Goal: Task Accomplishment & Management: Manage account settings

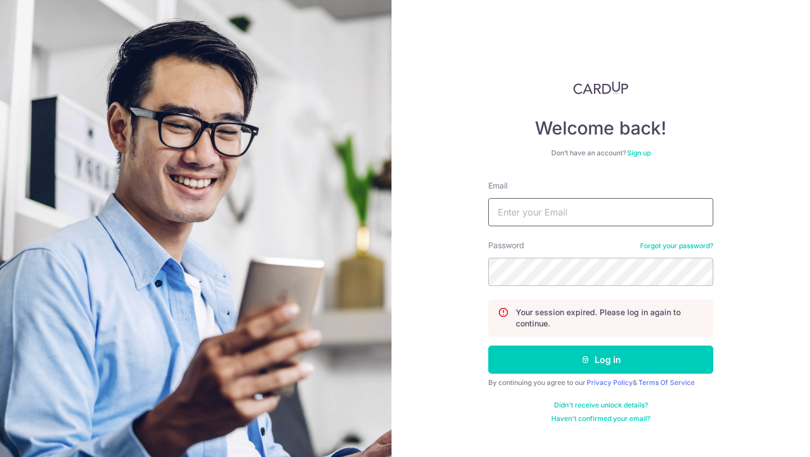
type input "[PERSON_NAME][EMAIL_ADDRESS][DOMAIN_NAME]"
click at [488, 346] on button "Log in" at bounding box center [600, 360] width 225 height 28
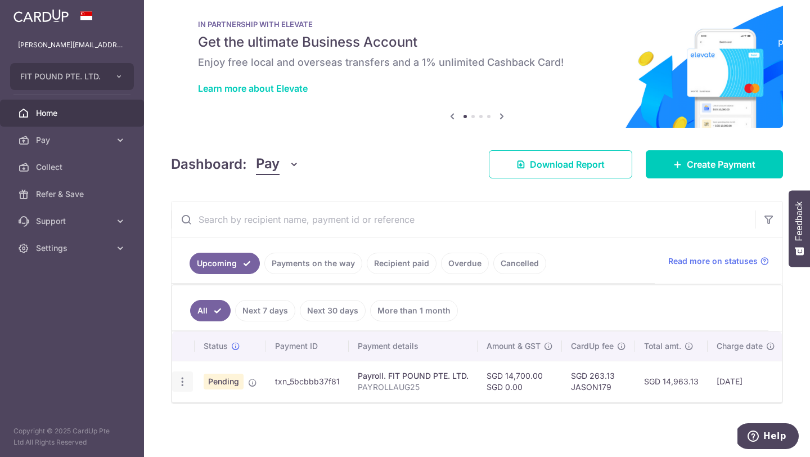
click at [185, 386] on icon "button" at bounding box center [183, 382] width 12 height 12
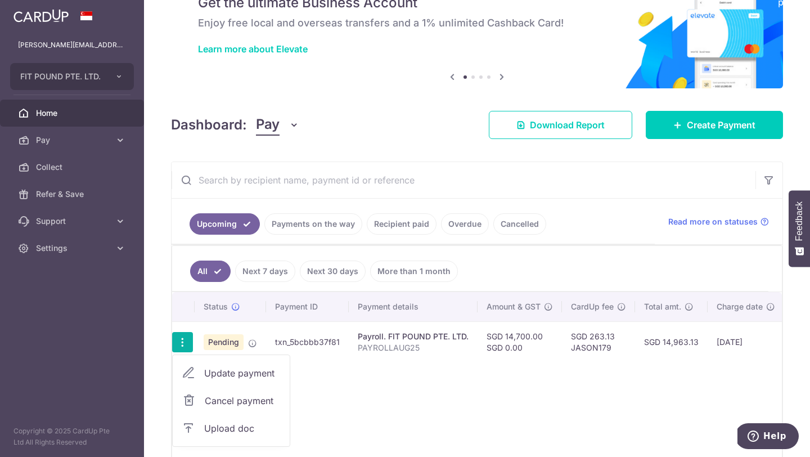
scroll to position [57, 0]
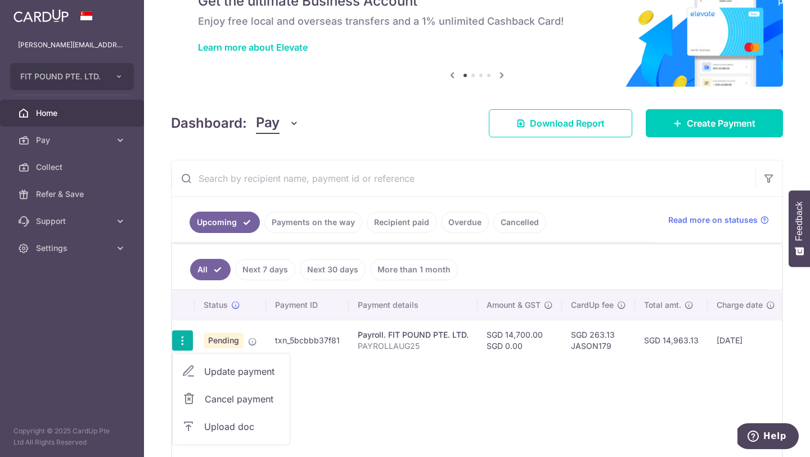
click at [216, 428] on span "Upload doc" at bounding box center [242, 427] width 77 height 14
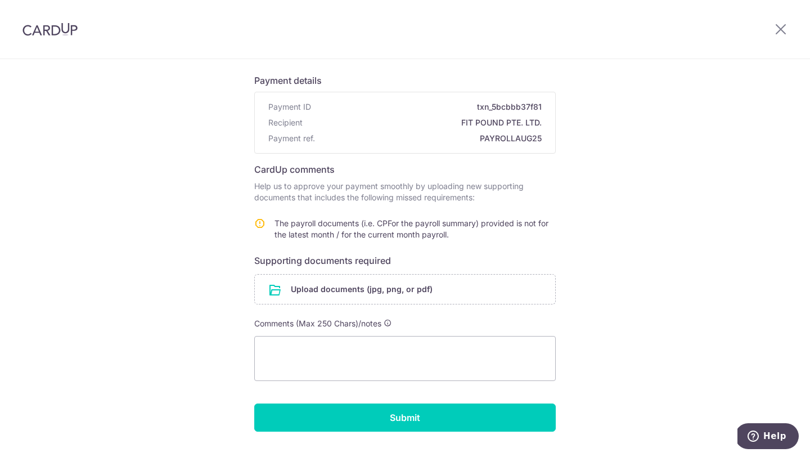
scroll to position [96, 0]
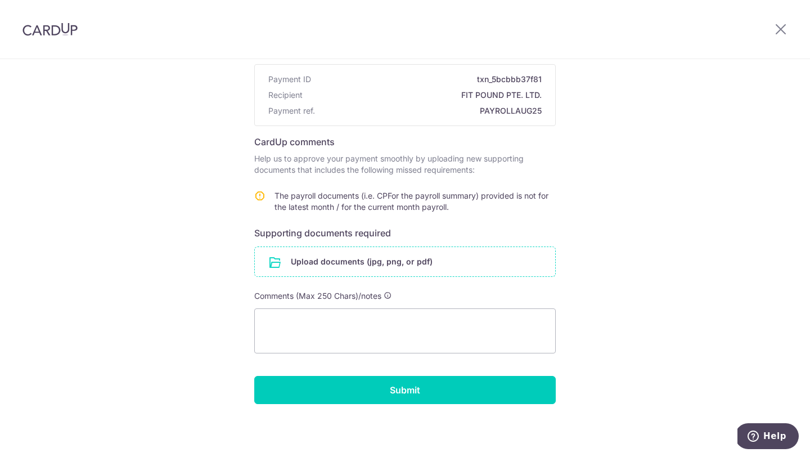
click at [362, 265] on input "file" at bounding box center [405, 261] width 300 height 29
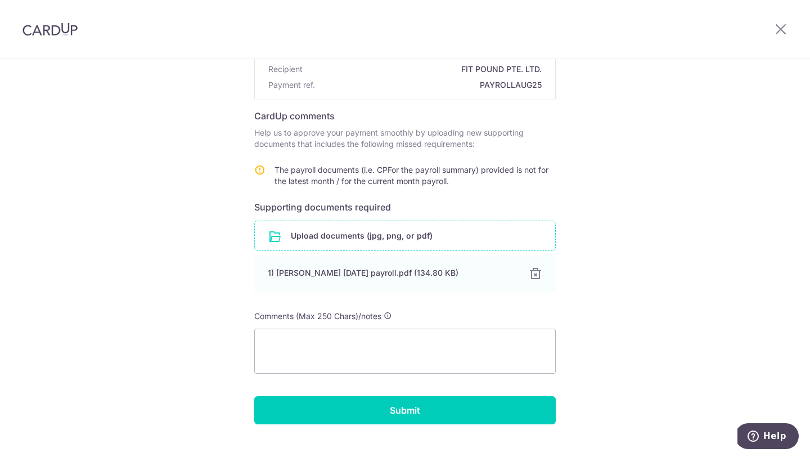
scroll to position [138, 0]
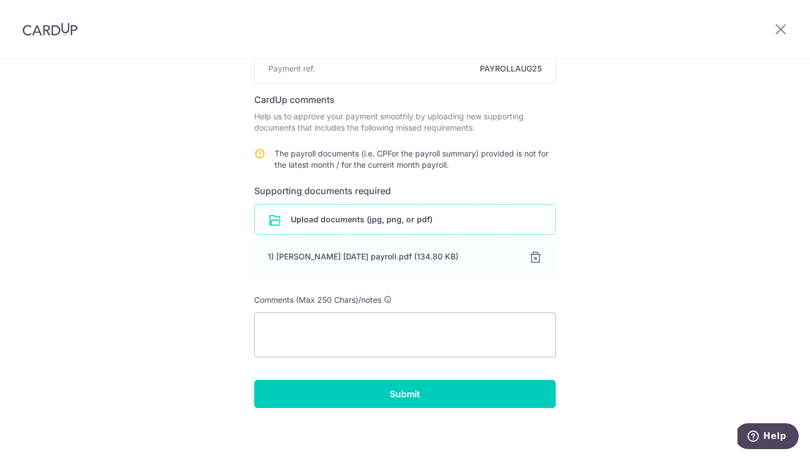
click at [357, 221] on input "file" at bounding box center [405, 219] width 300 height 29
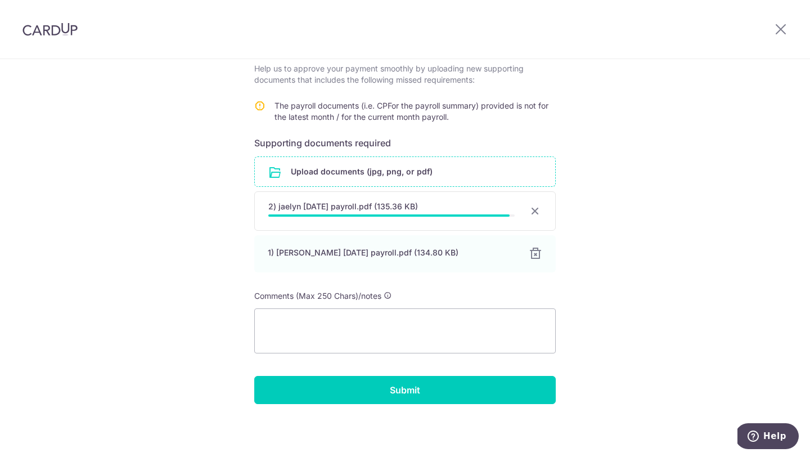
scroll to position [184, 0]
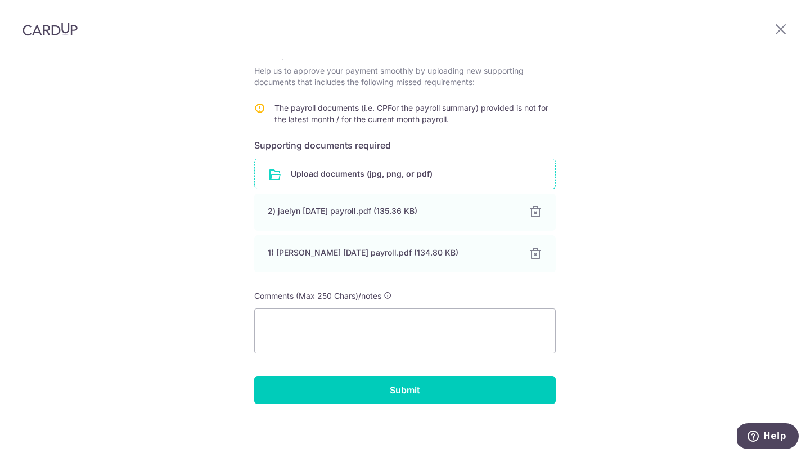
click at [365, 183] on input "file" at bounding box center [405, 173] width 300 height 29
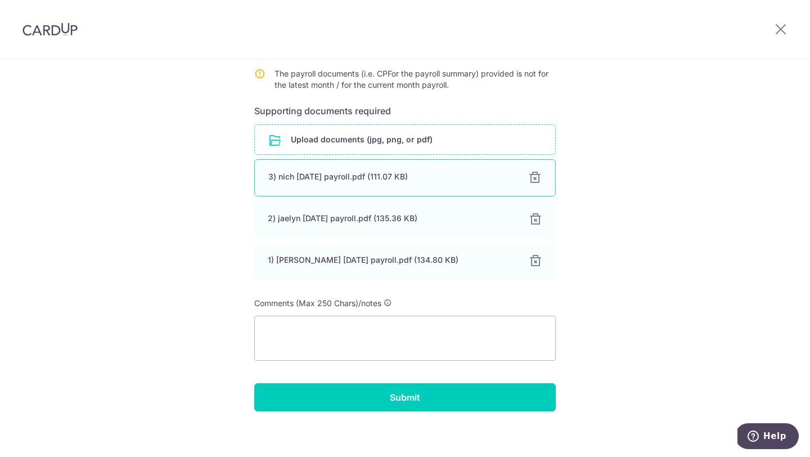
scroll to position [226, 0]
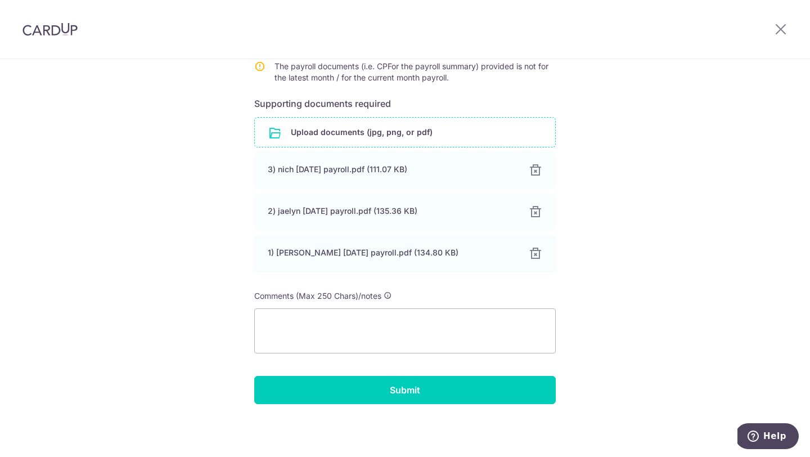
click at [362, 141] on input "file" at bounding box center [405, 132] width 300 height 29
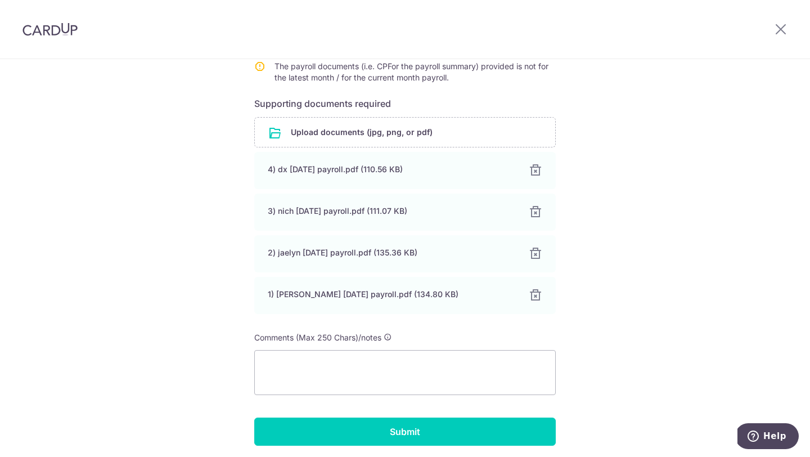
scroll to position [248, 0]
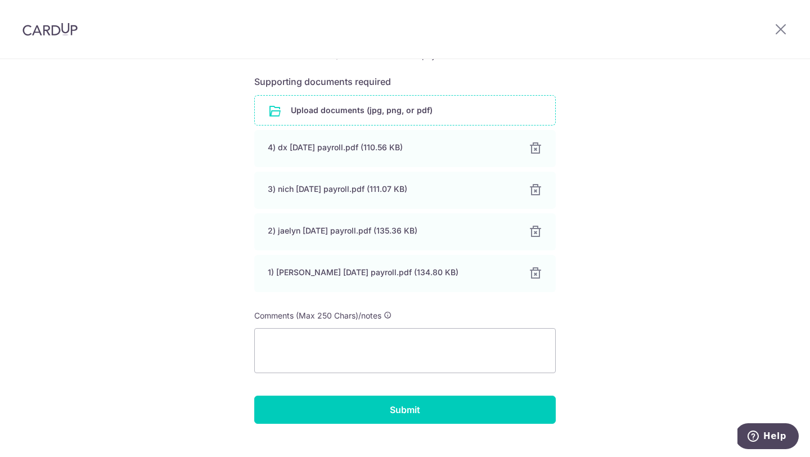
click at [360, 99] on input "file" at bounding box center [405, 110] width 300 height 29
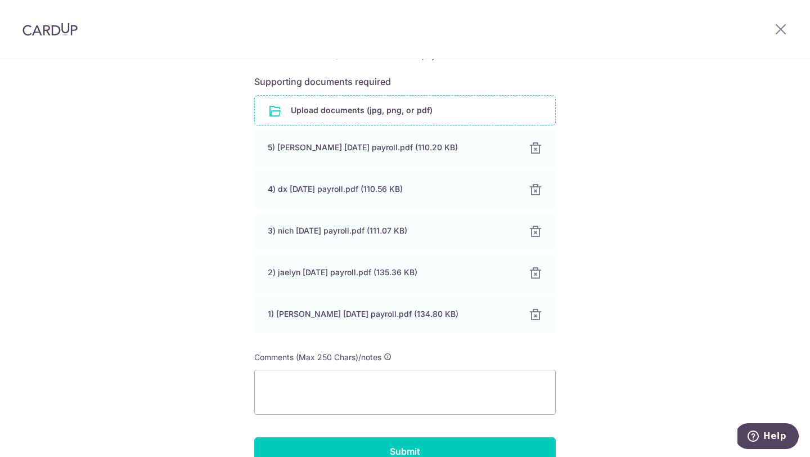
click at [342, 116] on input "file" at bounding box center [405, 110] width 300 height 29
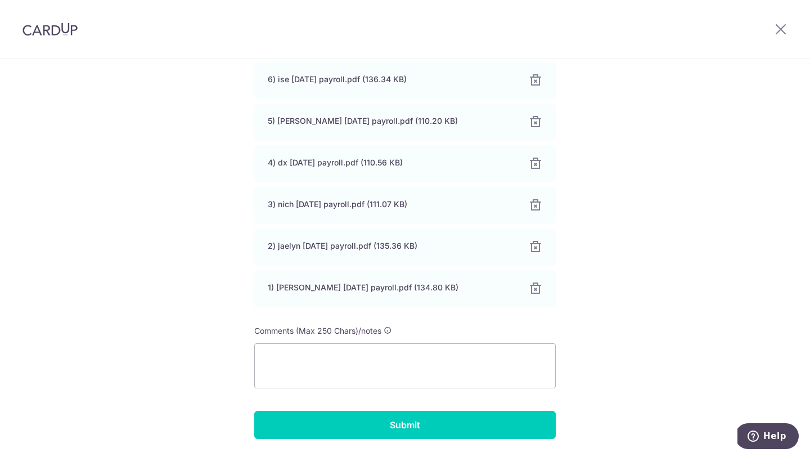
scroll to position [351, 0]
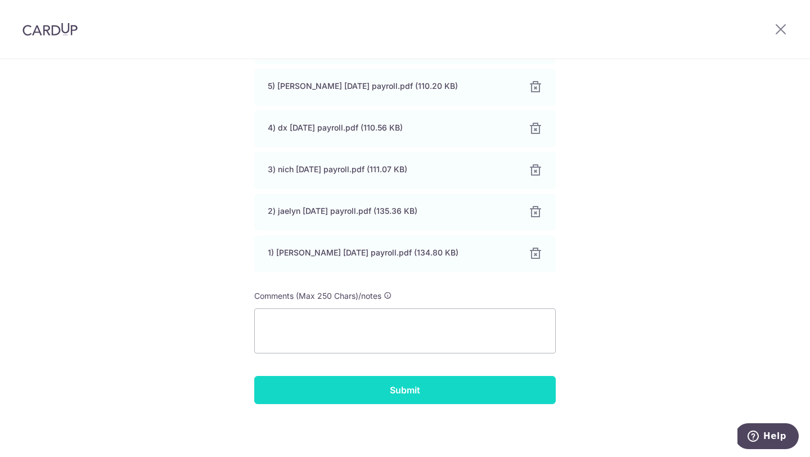
click at [465, 392] on input "Submit" at bounding box center [405, 390] width 302 height 28
